Goal: Information Seeking & Learning: Check status

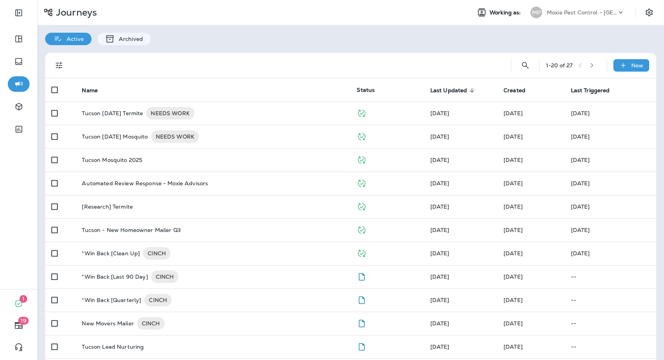
click at [602, 14] on p "Moxie Pest Control - Tucson" at bounding box center [582, 12] width 70 height 6
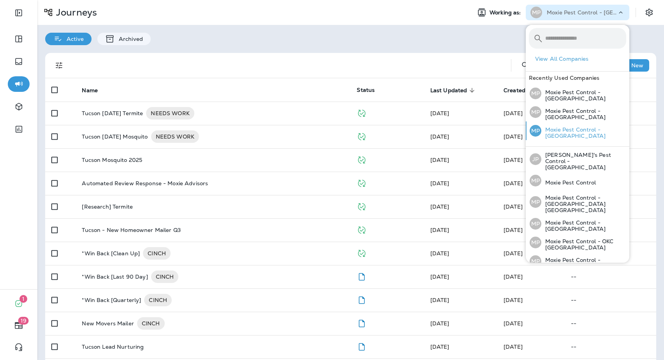
click at [597, 126] on div "MP Moxie Pest Control - Phoenix" at bounding box center [578, 131] width 103 height 19
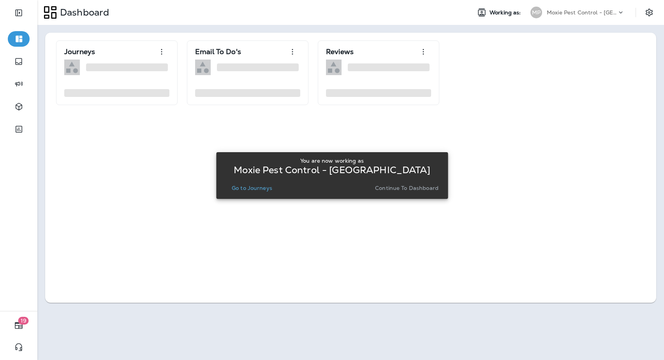
click at [241, 190] on p "Go to Journeys" at bounding box center [252, 188] width 41 height 6
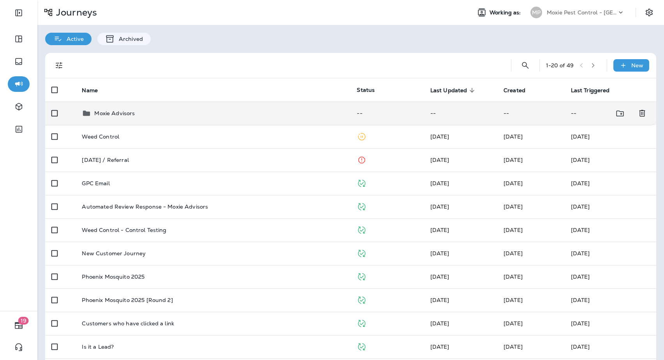
click at [147, 102] on td "Moxie Advisors" at bounding box center [213, 113] width 275 height 23
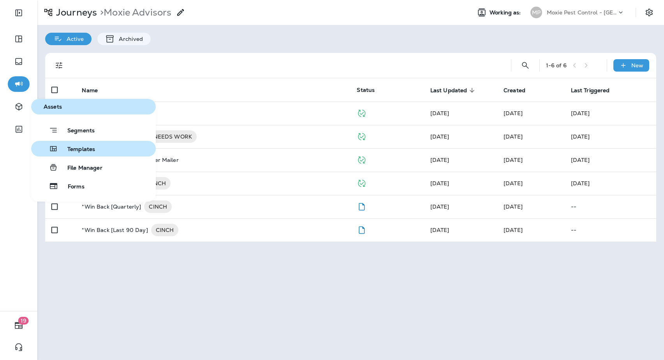
click at [67, 151] on span "Templates" at bounding box center [76, 149] width 37 height 7
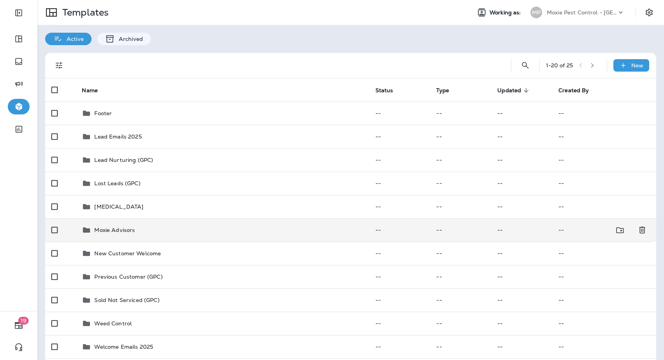
click at [171, 221] on td "Moxie Advisors" at bounding box center [222, 230] width 293 height 23
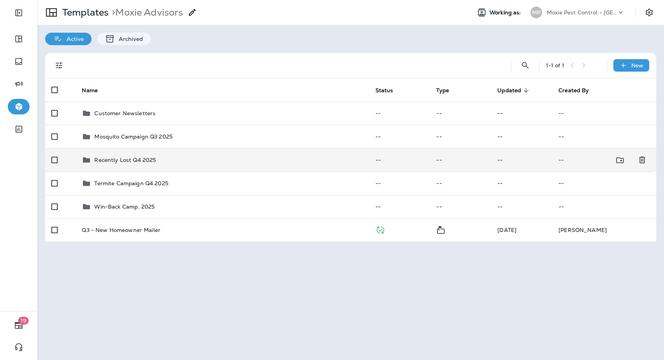
click at [205, 153] on td "Recently Lost Q4 2025" at bounding box center [222, 159] width 293 height 23
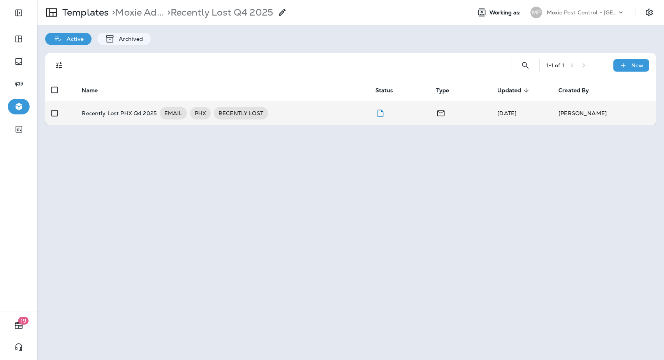
click at [333, 123] on td "Recently Lost PHX Q4 2025 EMAIL PHX RECENTLY LOST" at bounding box center [222, 113] width 293 height 23
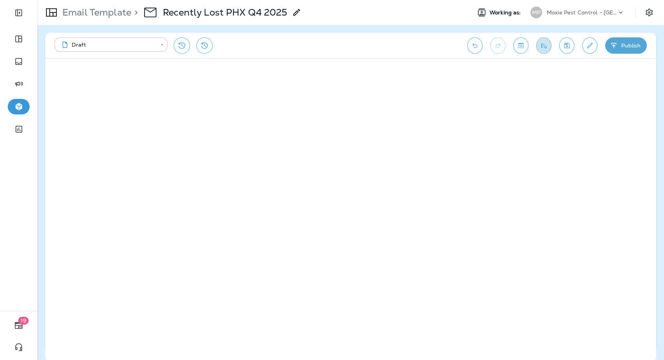
click at [542, 42] on icon "Send test email" at bounding box center [544, 46] width 8 height 8
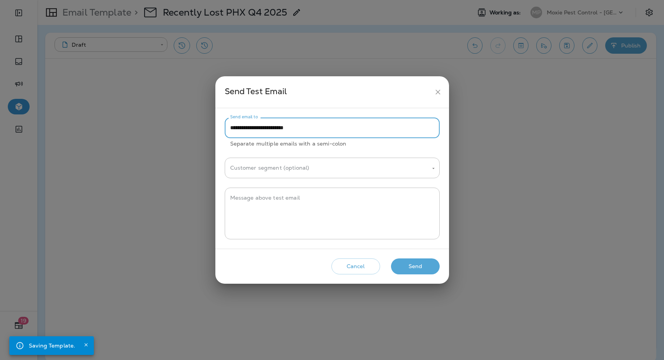
drag, startPoint x: 246, startPoint y: 130, endPoint x: 217, endPoint y: 129, distance: 28.9
click at [217, 129] on div "**********" at bounding box center [332, 178] width 234 height 141
type input "**********"
click at [407, 266] on button "Send" at bounding box center [415, 267] width 49 height 16
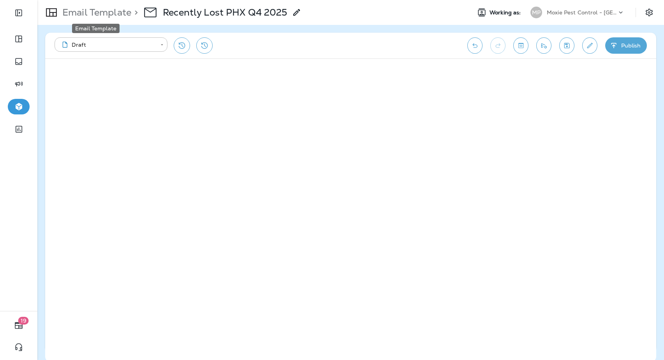
click at [105, 16] on p "Email Template" at bounding box center [95, 13] width 72 height 12
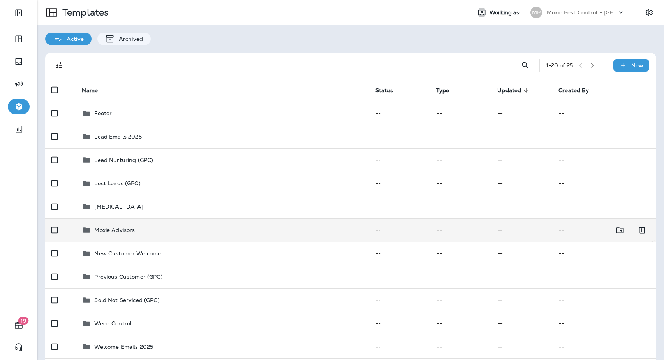
click at [147, 228] on div "Moxie Advisors" at bounding box center [222, 230] width 281 height 9
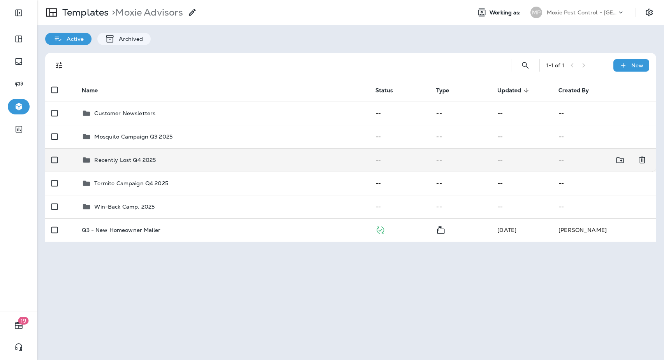
click at [116, 169] on td "Recently Lost Q4 2025" at bounding box center [222, 159] width 293 height 23
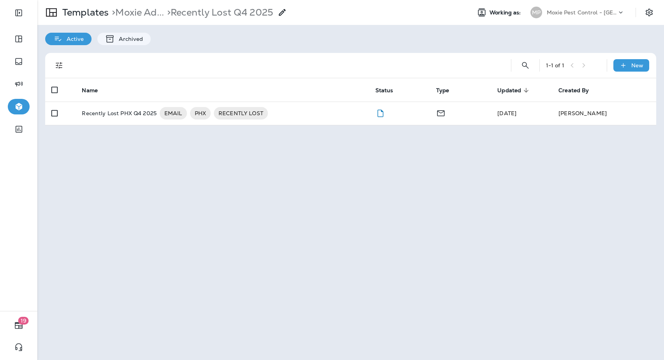
click at [342, 196] on div "Templates > Moxie Ad... > Recently Lost Q4 2025 Working as: MP Moxie Pest Contr…" at bounding box center [350, 180] width 627 height 360
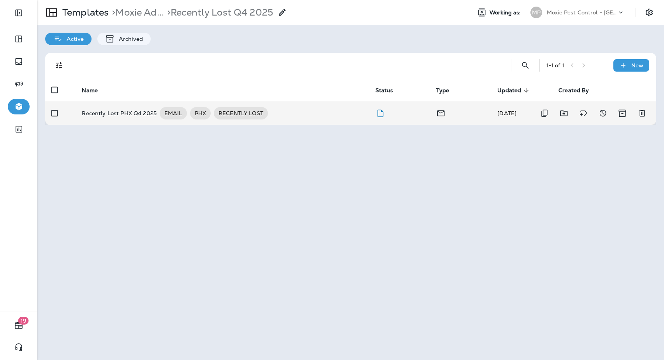
click at [286, 112] on div "Recently Lost PHX Q4 2025 EMAIL PHX RECENTLY LOST" at bounding box center [222, 113] width 281 height 12
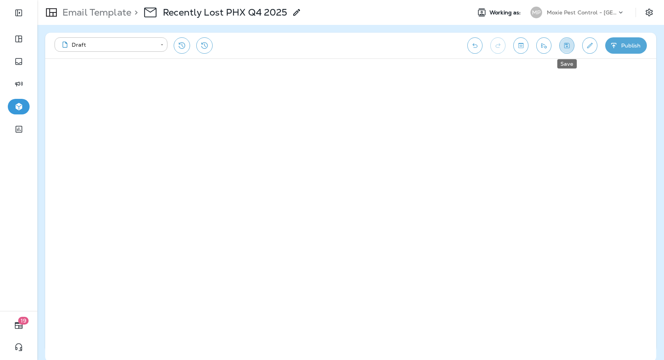
click at [566, 47] on icon "Save" at bounding box center [567, 46] width 8 height 8
click at [548, 49] on button "Send test email" at bounding box center [543, 45] width 15 height 16
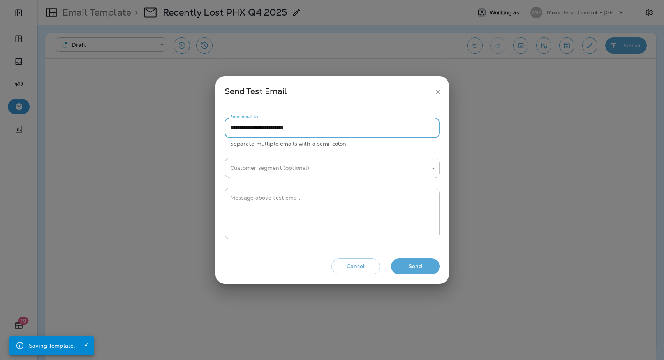
drag, startPoint x: 247, startPoint y: 129, endPoint x: 226, endPoint y: 130, distance: 21.1
click at [226, 130] on input "**********" at bounding box center [332, 128] width 215 height 21
type input "**********"
click at [414, 266] on button "Send" at bounding box center [415, 267] width 49 height 16
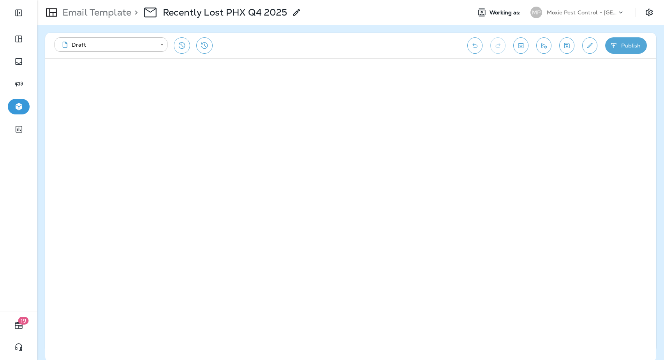
click at [613, 13] on p "Moxie Pest Control - Phoenix" at bounding box center [582, 12] width 70 height 6
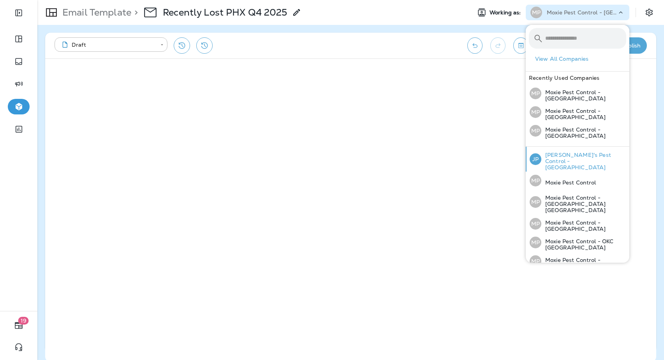
click at [603, 153] on p "[PERSON_NAME]'s Pest Control - [GEOGRAPHIC_DATA]" at bounding box center [583, 161] width 85 height 19
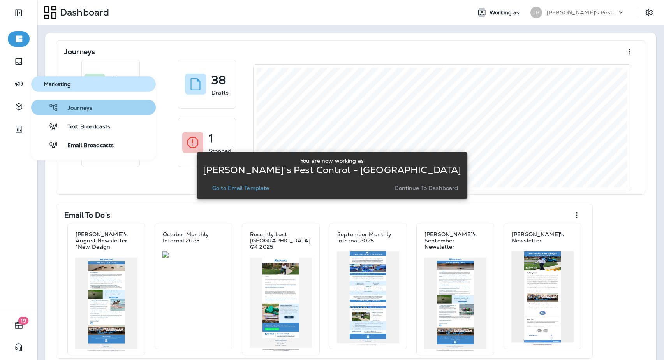
click at [63, 109] on span "Journeys" at bounding box center [75, 108] width 34 height 7
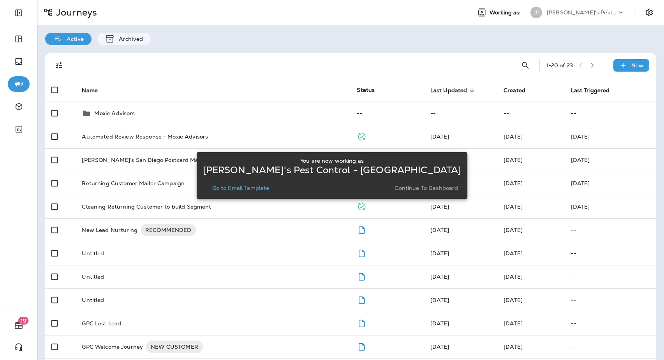
click at [257, 55] on div "You are now working as Joshua's Pest Control - San Diego Go to Email Template C…" at bounding box center [332, 175] width 271 height 351
click at [271, 191] on button "Go to Email Template" at bounding box center [240, 188] width 63 height 11
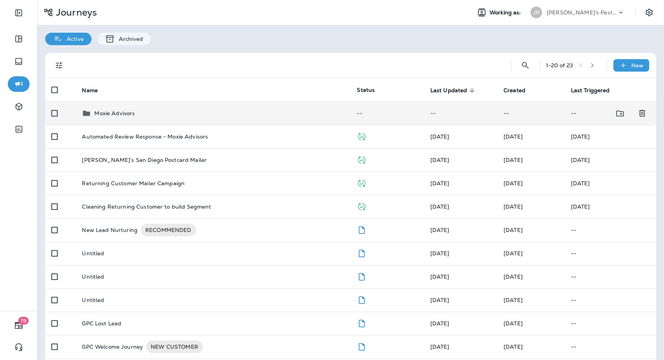
click at [138, 119] on td "Moxie Advisors" at bounding box center [213, 113] width 275 height 23
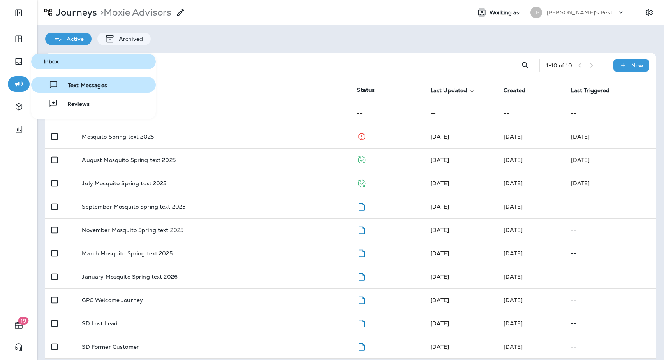
click at [94, 88] on span "Text Messages" at bounding box center [82, 85] width 49 height 7
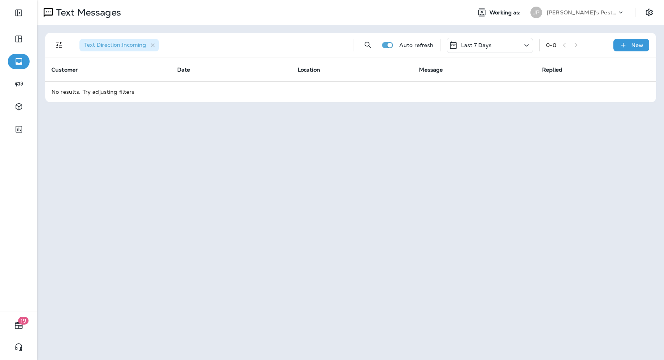
click at [468, 50] on div "Last 7 Days" at bounding box center [490, 45] width 86 height 15
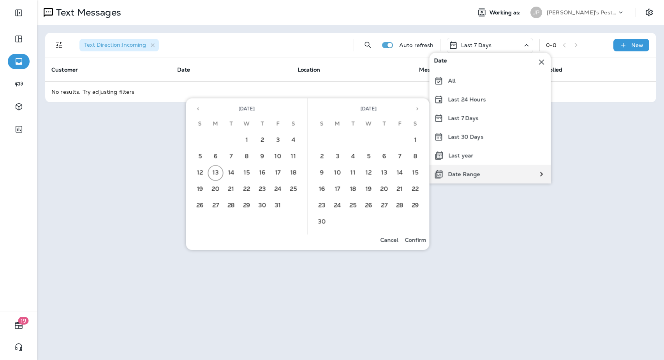
click at [467, 178] on div "Date Range" at bounding box center [457, 174] width 55 height 19
click at [197, 112] on button "Previous month" at bounding box center [198, 109] width 12 height 12
click at [216, 141] on button "1" at bounding box center [216, 141] width 16 height 16
click at [229, 206] on button "30" at bounding box center [232, 206] width 16 height 16
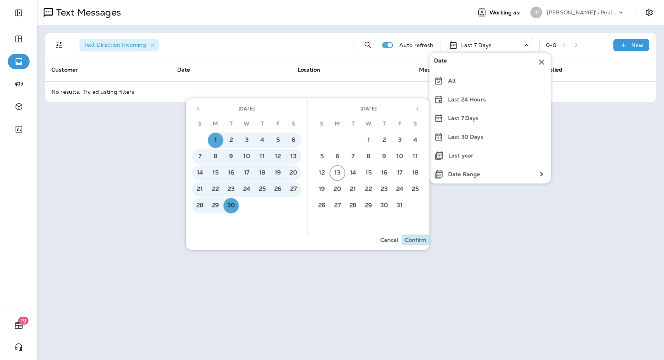
click at [417, 243] on p "Confirm" at bounding box center [415, 240] width 21 height 6
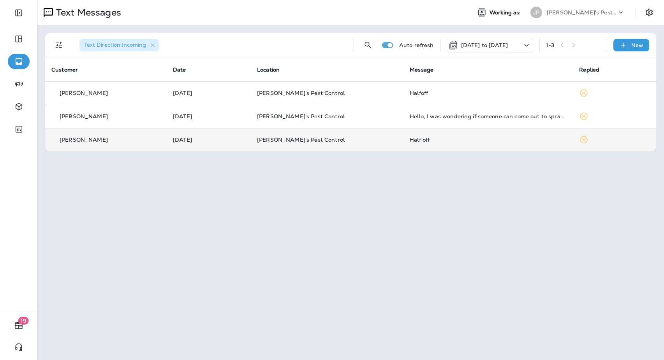
click at [457, 138] on div "Half off" at bounding box center [488, 140] width 157 height 6
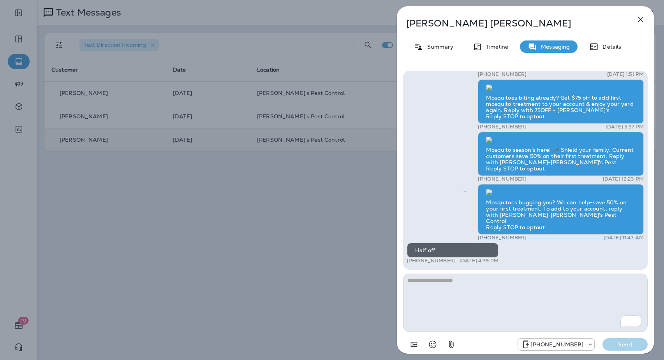
click at [636, 19] on icon "button" at bounding box center [640, 19] width 9 height 9
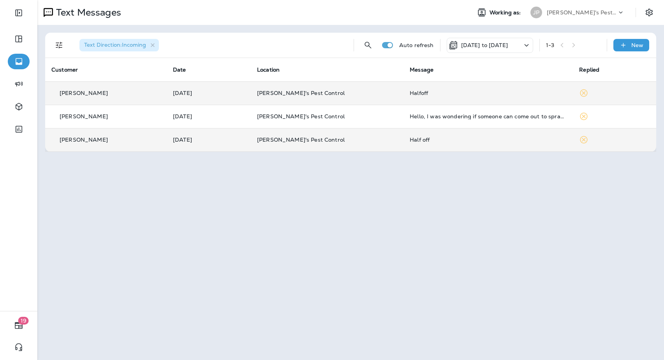
click at [418, 99] on td "Halfoff" at bounding box center [488, 92] width 169 height 23
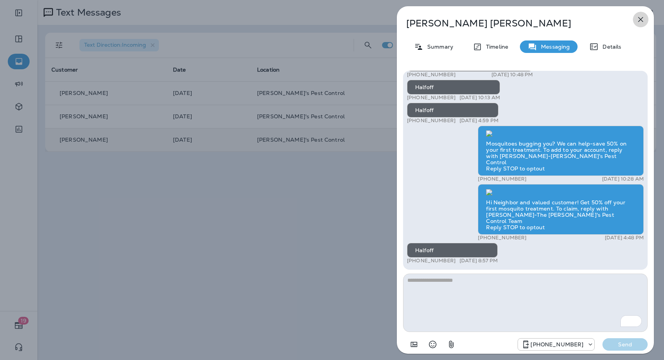
click at [642, 22] on icon "button" at bounding box center [640, 19] width 9 height 9
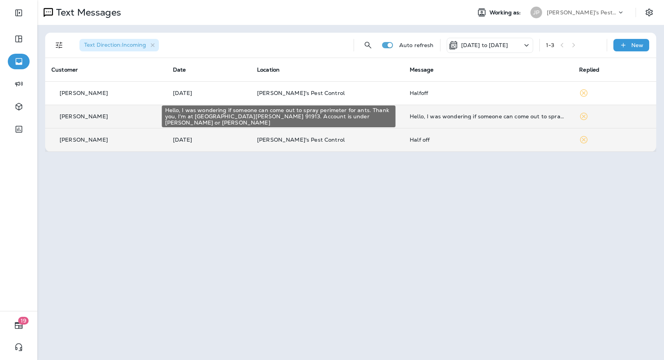
click at [468, 118] on div "Hello, I was wondering if someone can come out to spray perimeter for ants. Tha…" at bounding box center [488, 116] width 157 height 6
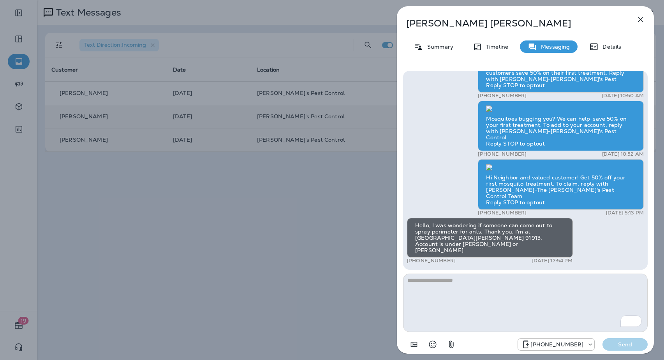
click at [642, 19] on icon "button" at bounding box center [640, 19] width 9 height 9
